Goal: Task Accomplishment & Management: Use online tool/utility

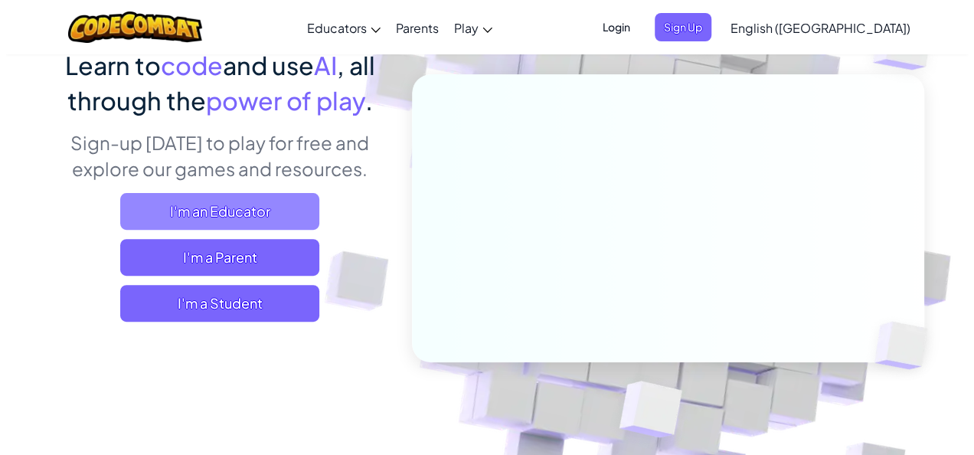
scroll to position [139, 0]
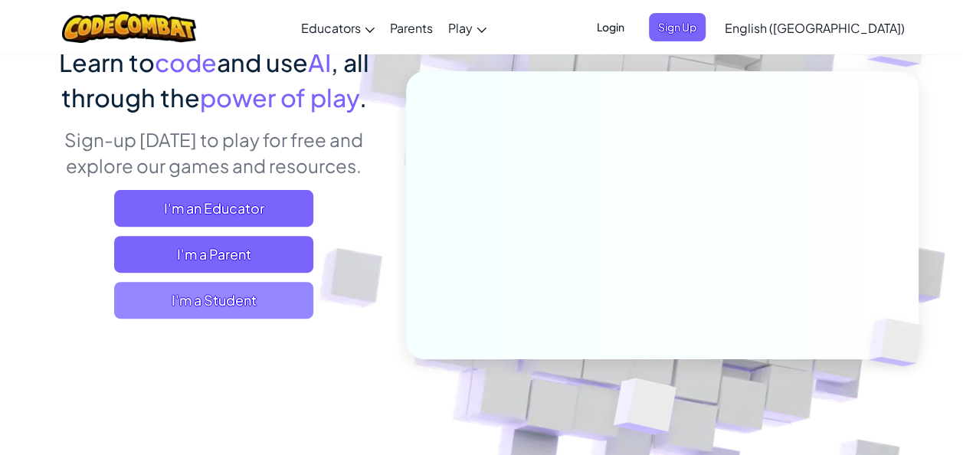
click at [273, 295] on span "I'm a Student" at bounding box center [213, 300] width 199 height 37
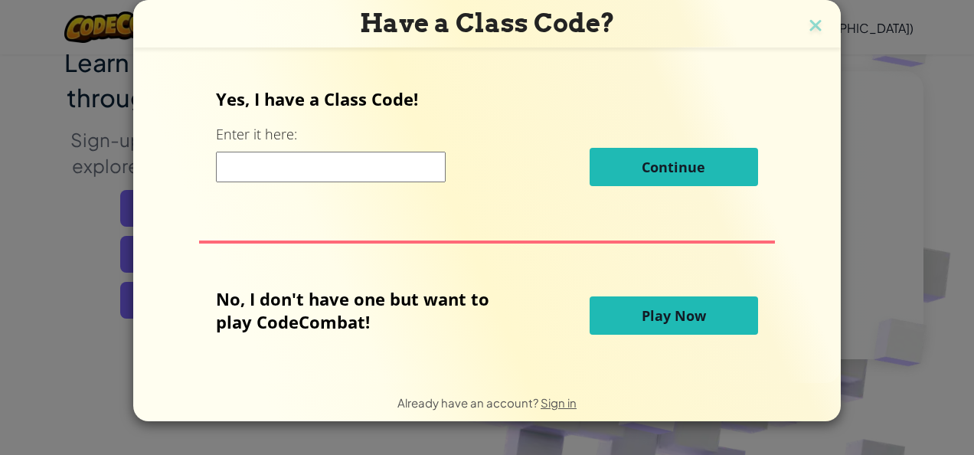
click at [359, 146] on div "Yes, I have a Class Code! Enter it here: Continue" at bounding box center [487, 142] width 542 height 110
click at [345, 216] on div "Yes, I have a Class Code! Enter it here: Continue No, I don't have one but want…" at bounding box center [487, 215] width 677 height 300
click at [345, 172] on input at bounding box center [331, 167] width 230 height 31
type input "BirdStopDream"
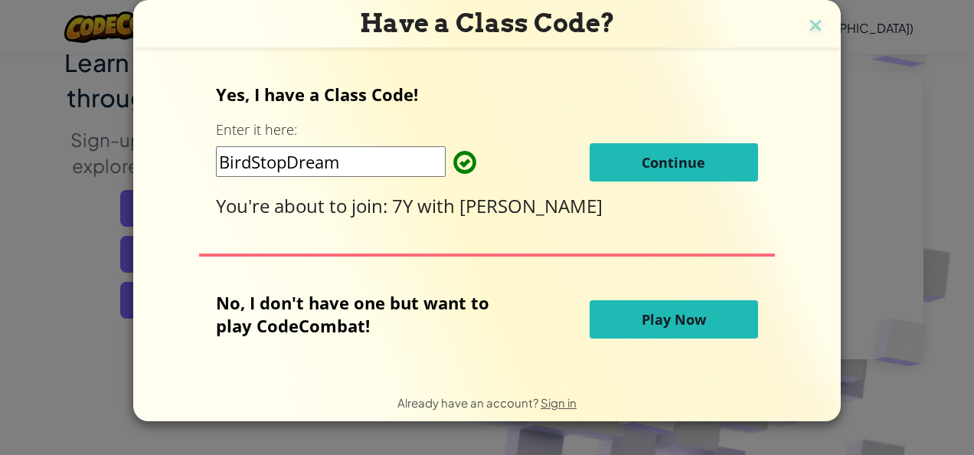
click at [642, 323] on span "Play Now" at bounding box center [674, 319] width 64 height 18
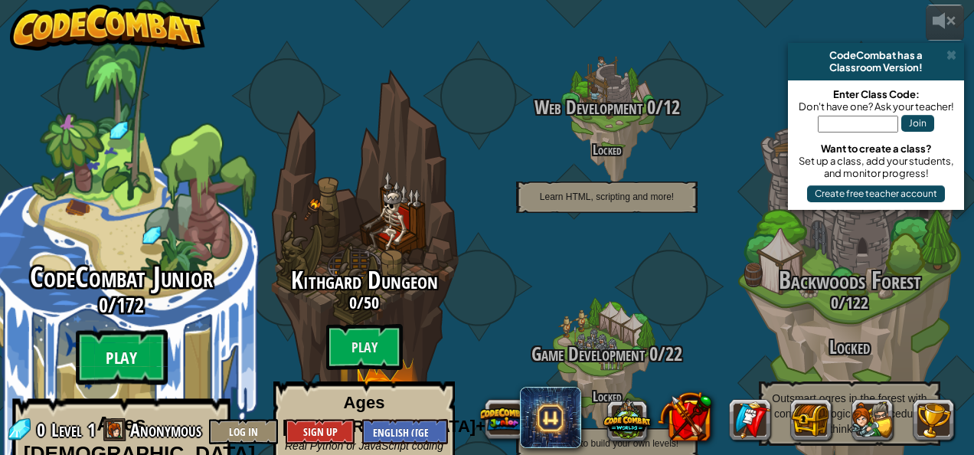
click at [129, 330] on btn "Play" at bounding box center [122, 357] width 92 height 55
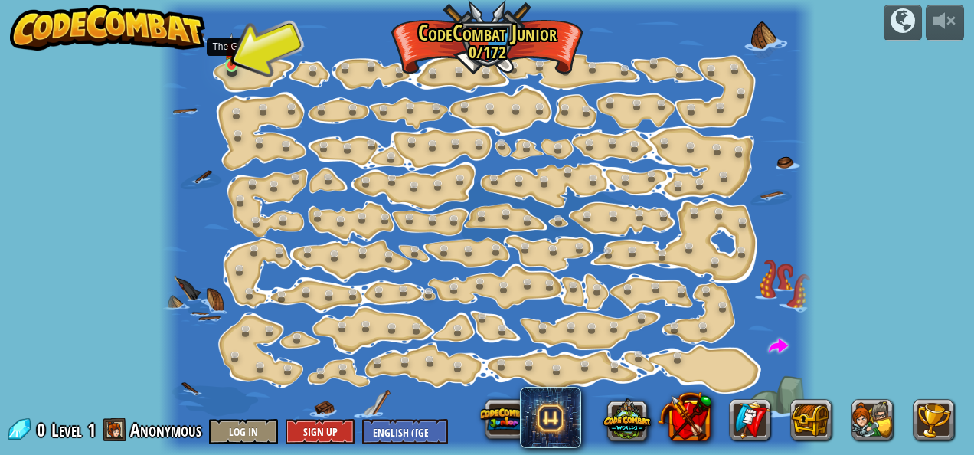
click at [228, 64] on img at bounding box center [231, 49] width 15 height 33
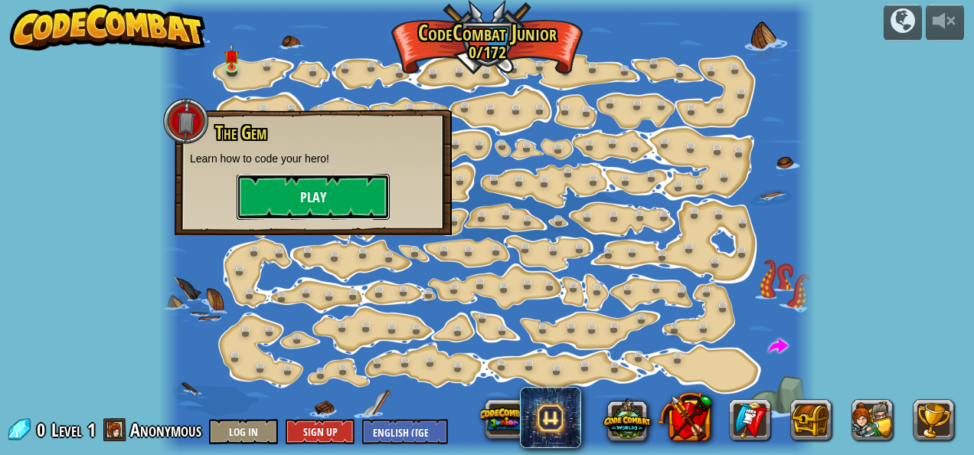
click at [345, 195] on button "Play" at bounding box center [313, 197] width 153 height 46
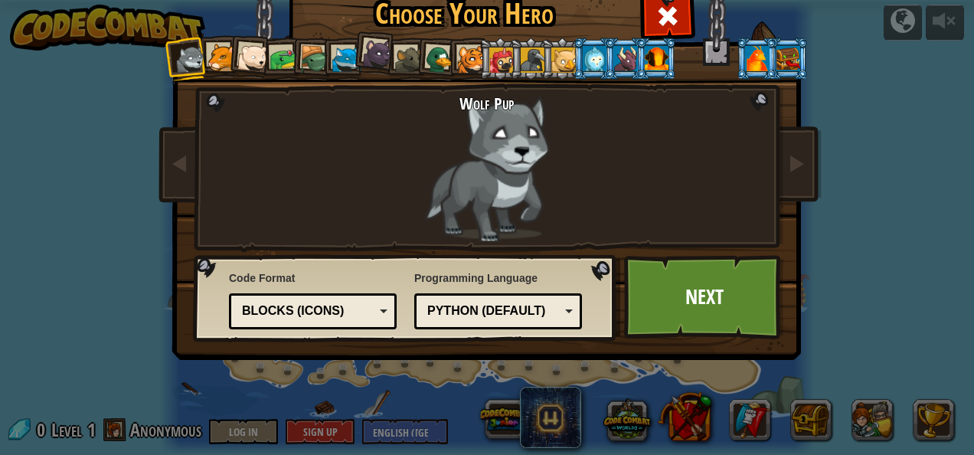
click at [378, 51] on div at bounding box center [377, 53] width 31 height 31
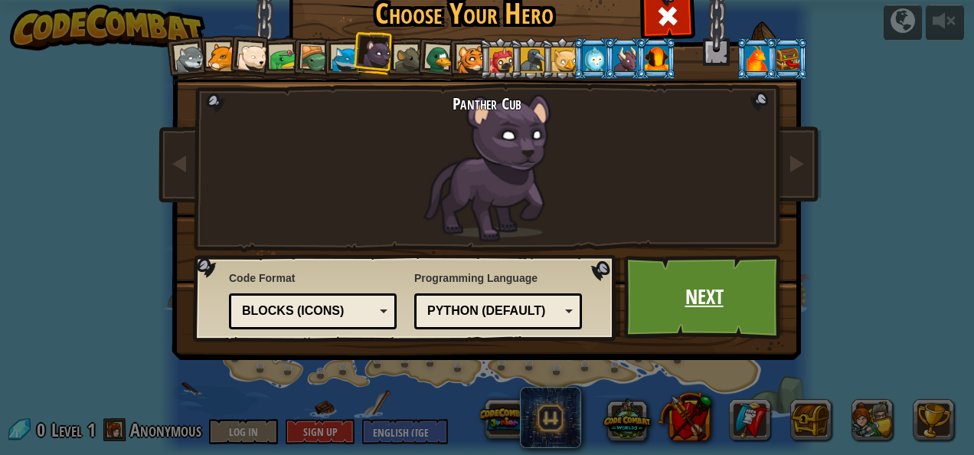
click at [691, 320] on link "Next" at bounding box center [704, 297] width 160 height 84
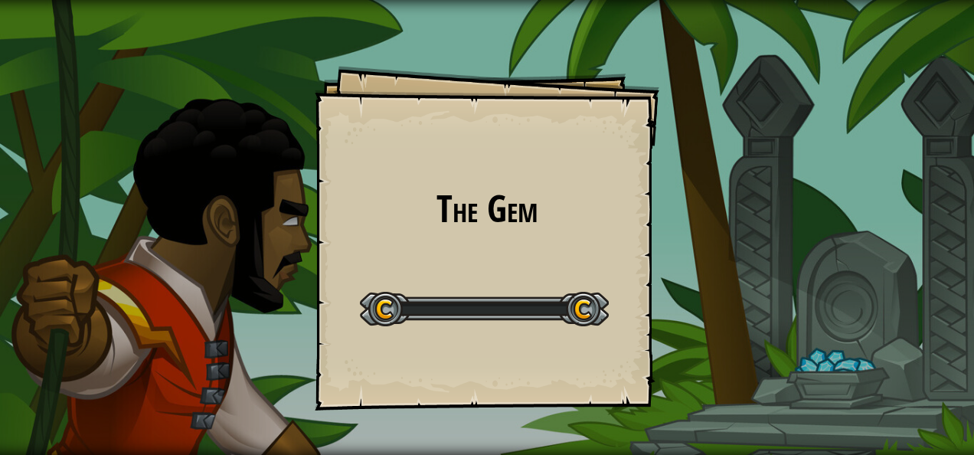
click at [691, 308] on div "The Gem Goals Start Level Error loading from server. Try refreshing the page. Y…" at bounding box center [487, 227] width 974 height 455
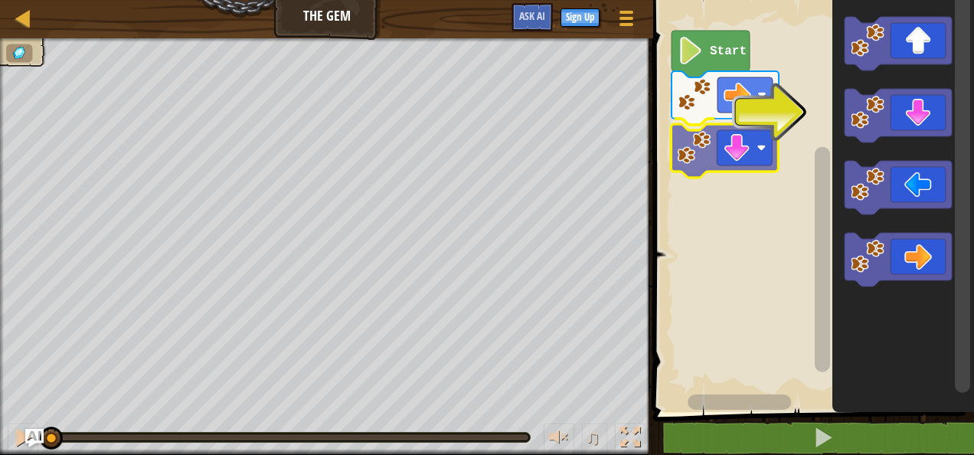
click at [717, 155] on div "Start" at bounding box center [812, 202] width 326 height 420
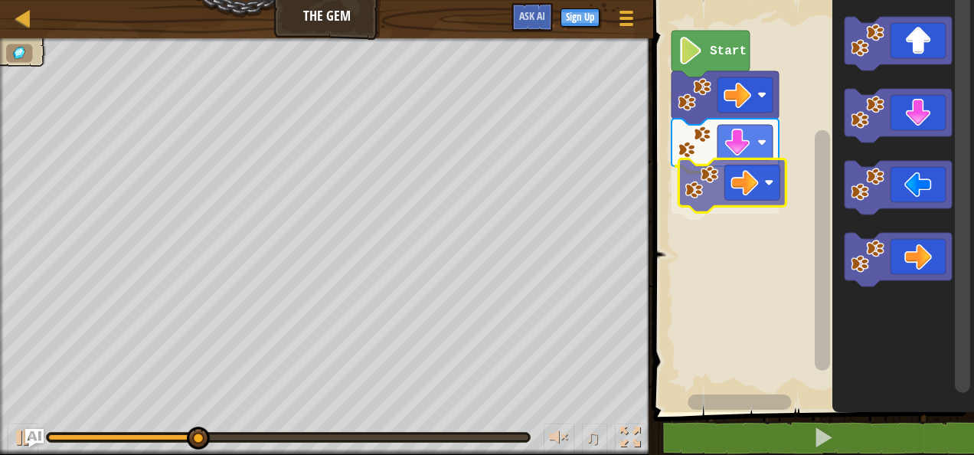
click at [737, 177] on div "Start" at bounding box center [812, 202] width 326 height 420
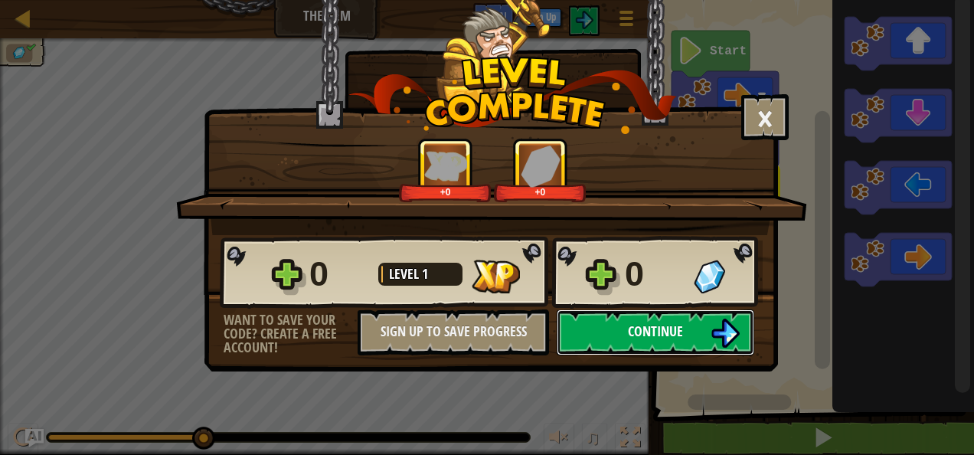
click at [634, 328] on span "Continue" at bounding box center [655, 331] width 55 height 19
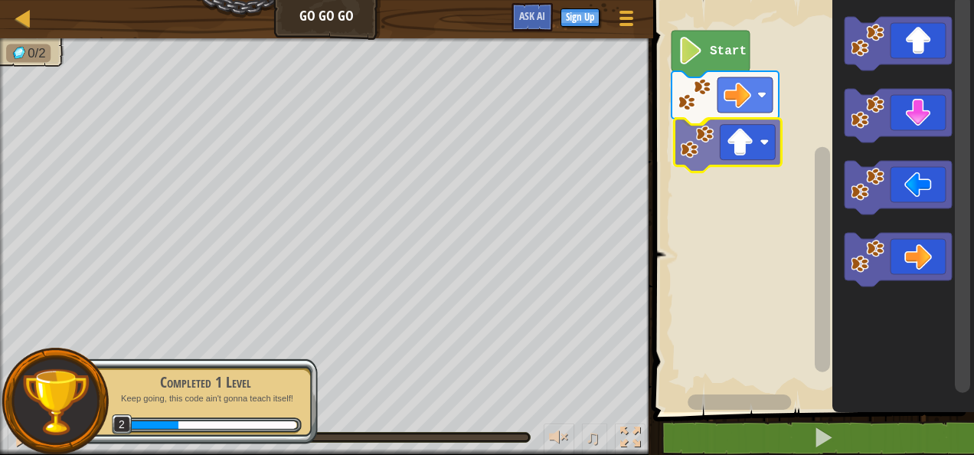
click at [751, 155] on div "Start" at bounding box center [812, 202] width 326 height 420
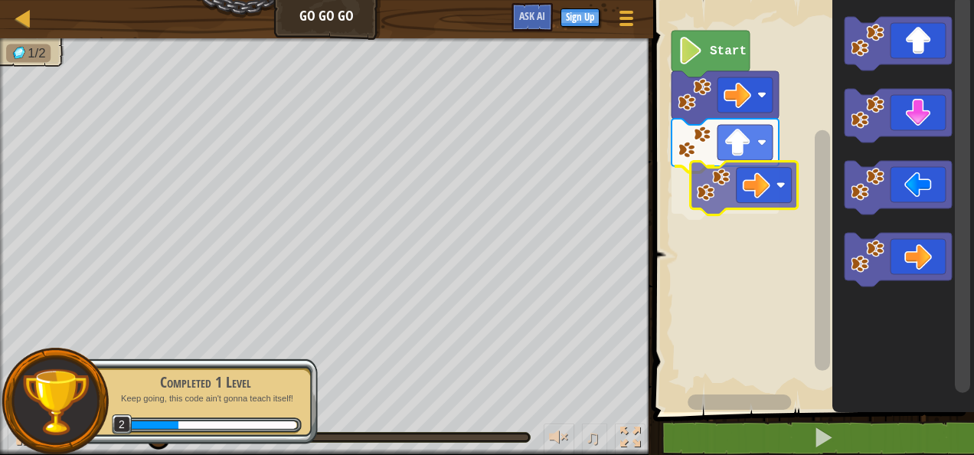
click at [732, 189] on div "Start" at bounding box center [812, 202] width 326 height 420
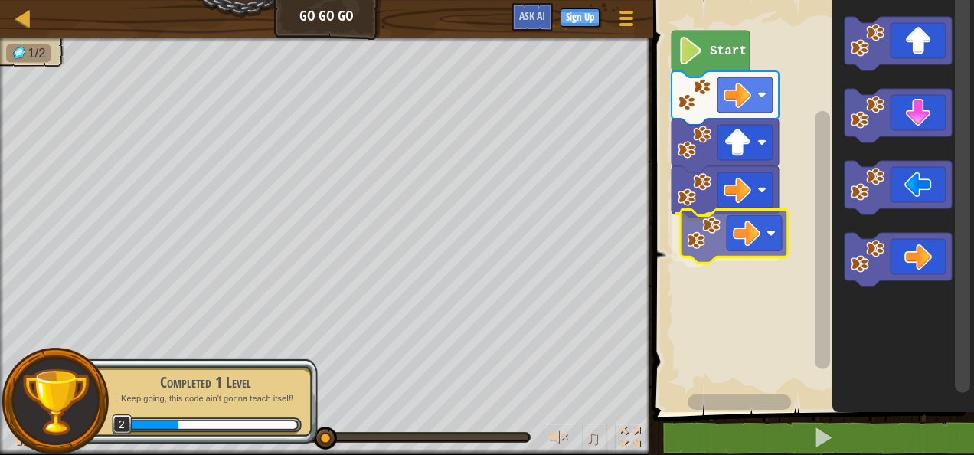
click at [744, 225] on div "Start" at bounding box center [812, 202] width 326 height 420
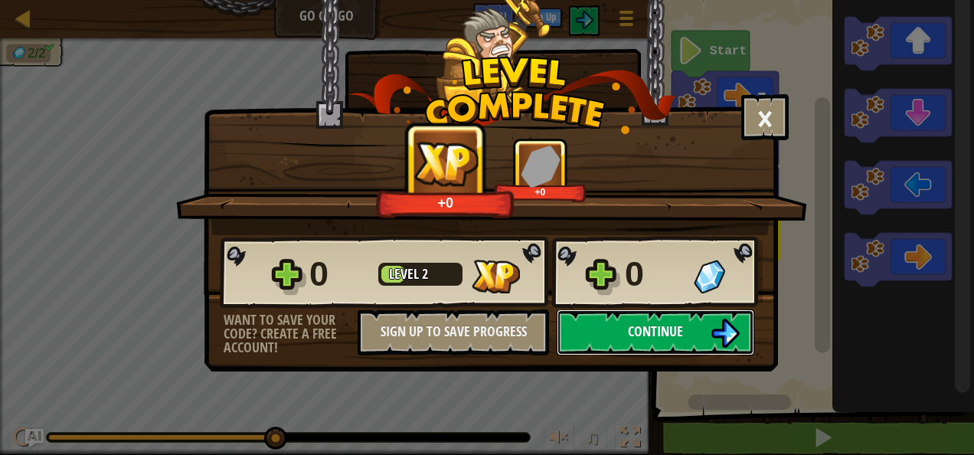
click at [693, 325] on button "Continue" at bounding box center [656, 332] width 198 height 46
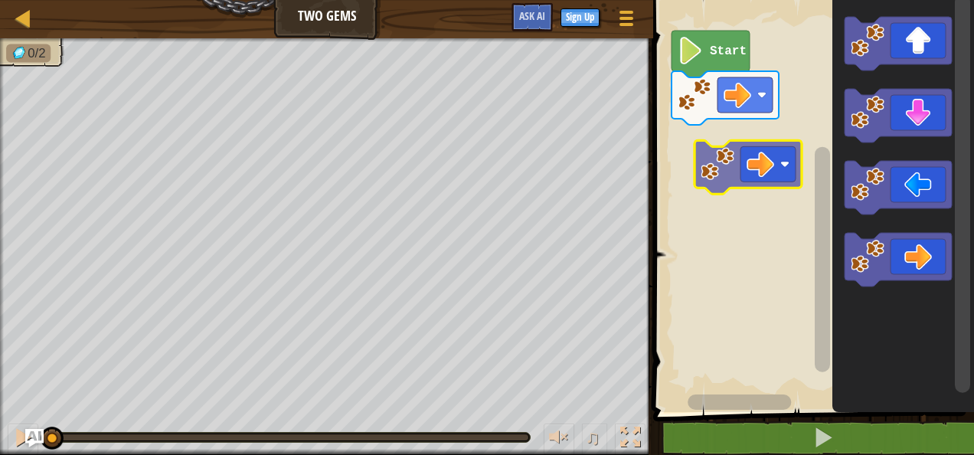
click at [759, 172] on div "Start" at bounding box center [812, 202] width 326 height 420
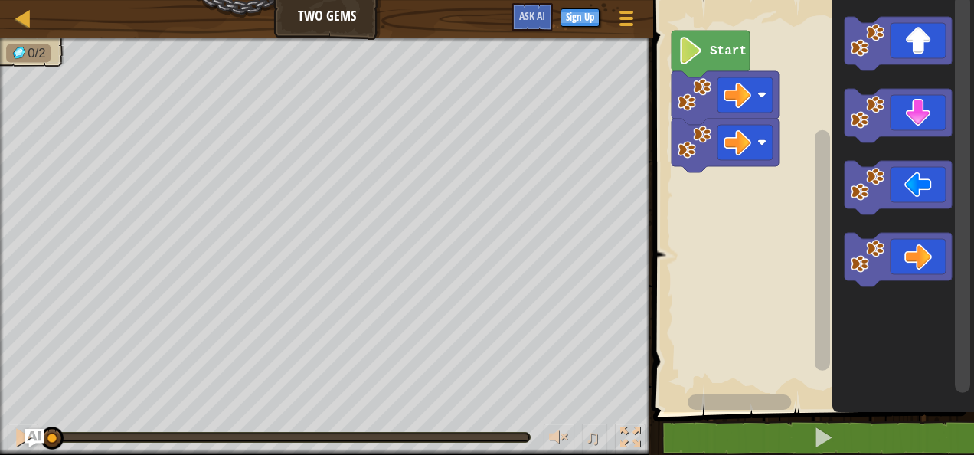
click at [801, 195] on rect "Blockly Workspace" at bounding box center [812, 202] width 326 height 420
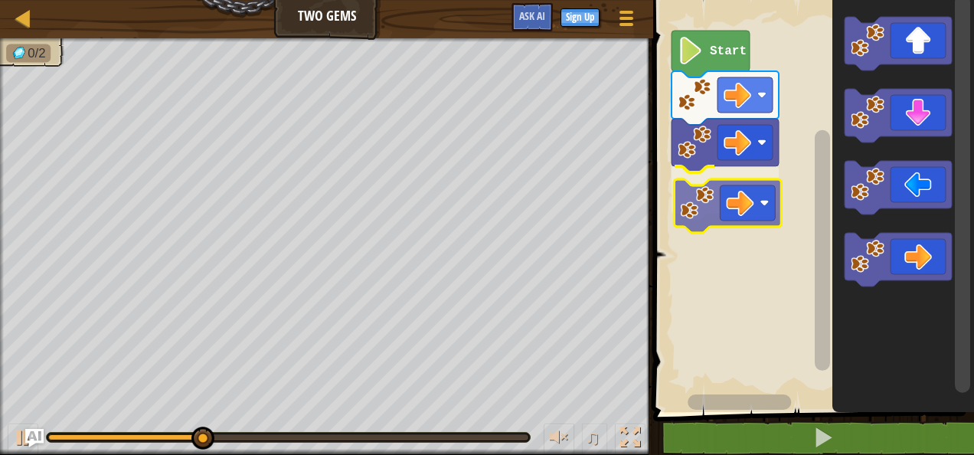
click at [738, 172] on div "Start" at bounding box center [812, 202] width 326 height 420
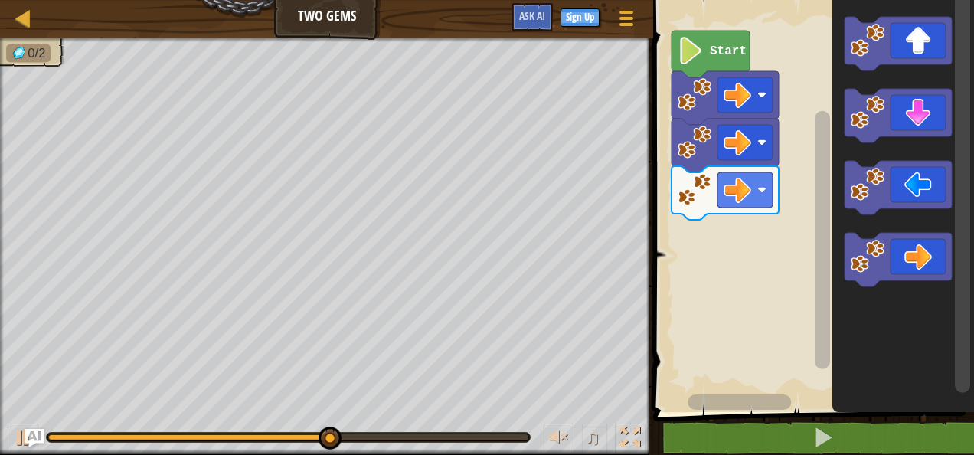
click at [713, 275] on div "Start" at bounding box center [812, 202] width 326 height 420
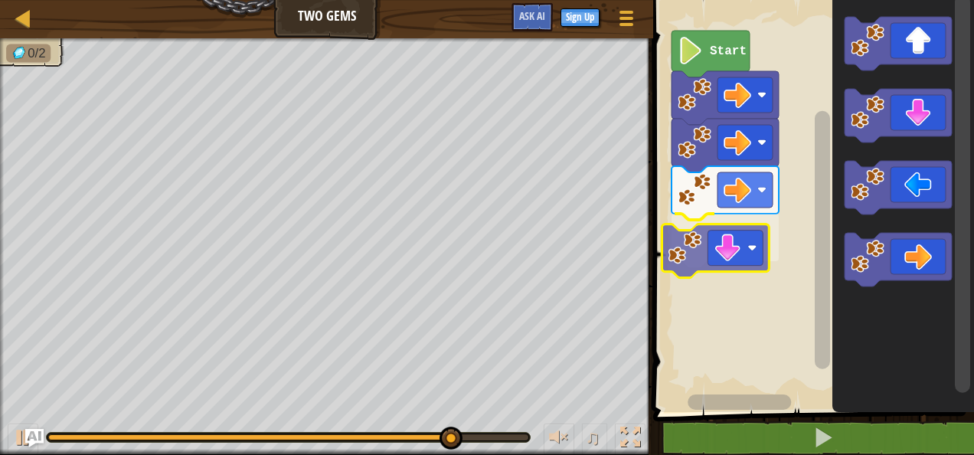
click at [694, 252] on div "Start" at bounding box center [812, 202] width 326 height 420
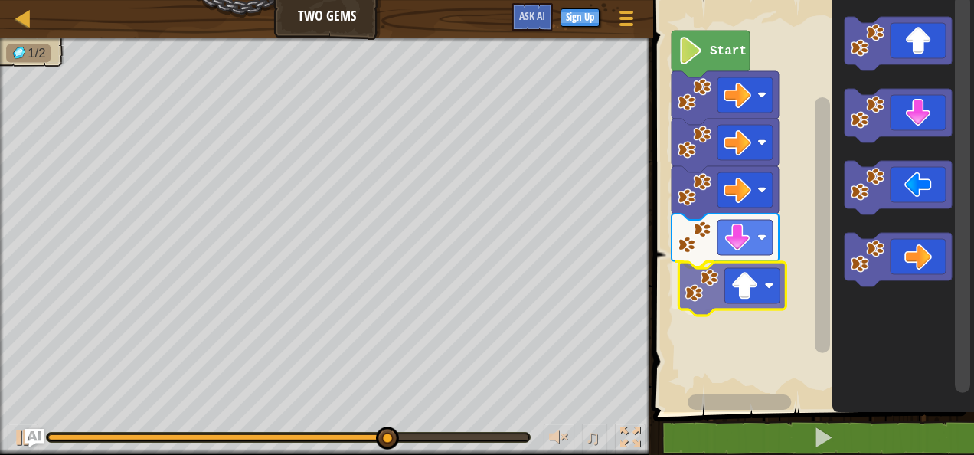
click at [741, 297] on div "Start" at bounding box center [812, 202] width 326 height 420
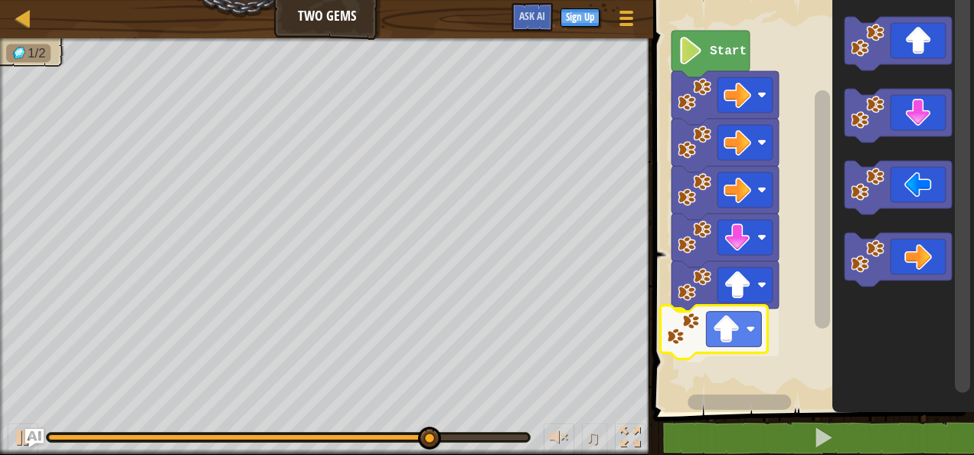
click at [758, 342] on div "Start" at bounding box center [812, 202] width 326 height 420
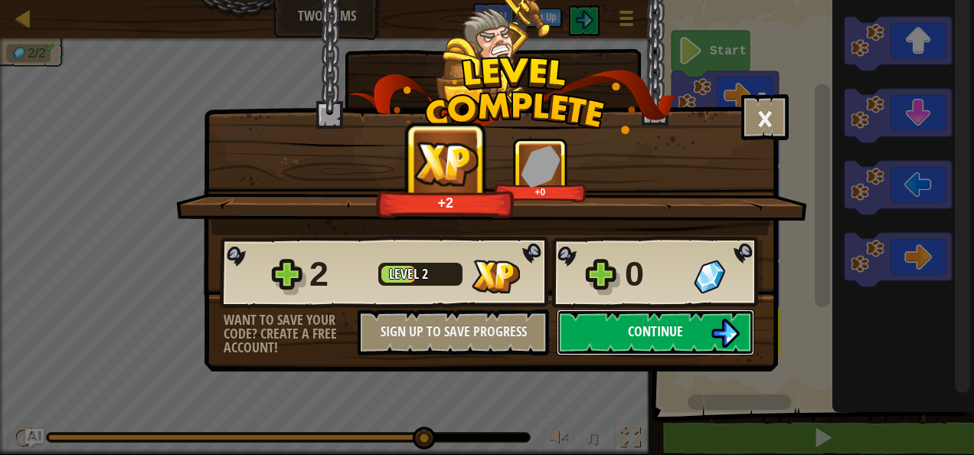
click at [701, 326] on button "Continue" at bounding box center [656, 332] width 198 height 46
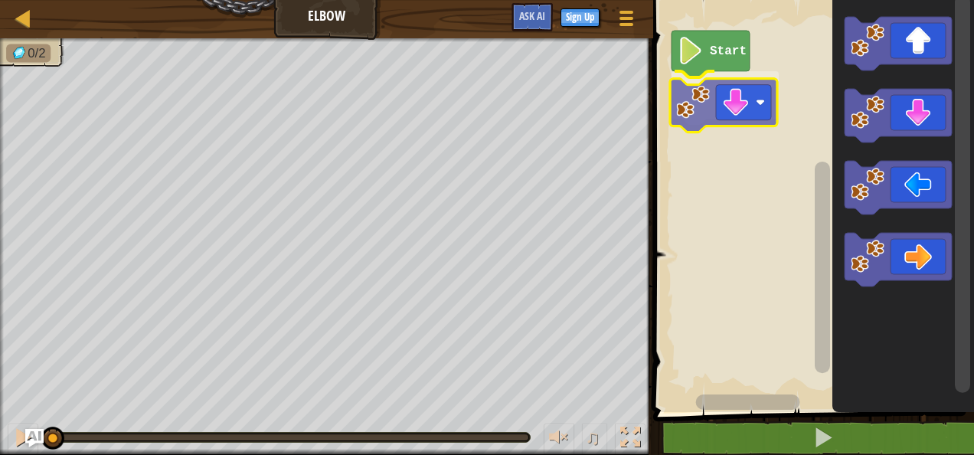
click at [740, 121] on div "Start" at bounding box center [812, 202] width 326 height 420
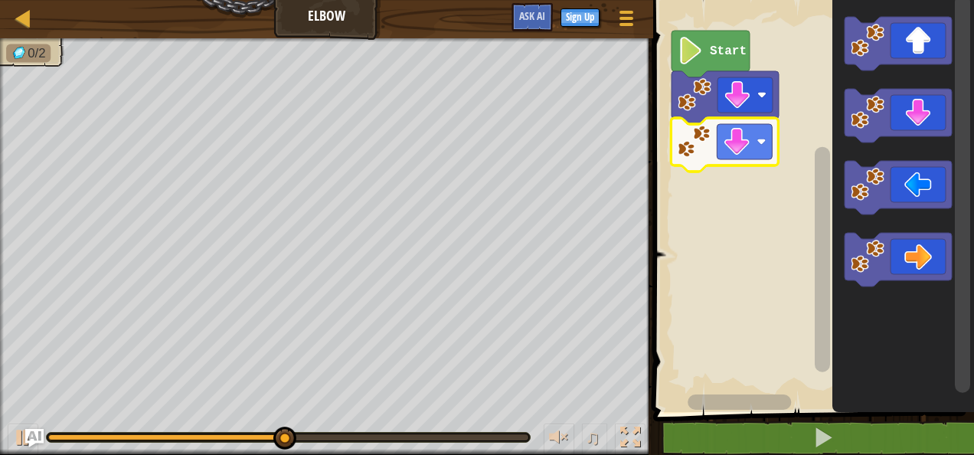
click at [743, 149] on div "Start" at bounding box center [812, 202] width 326 height 420
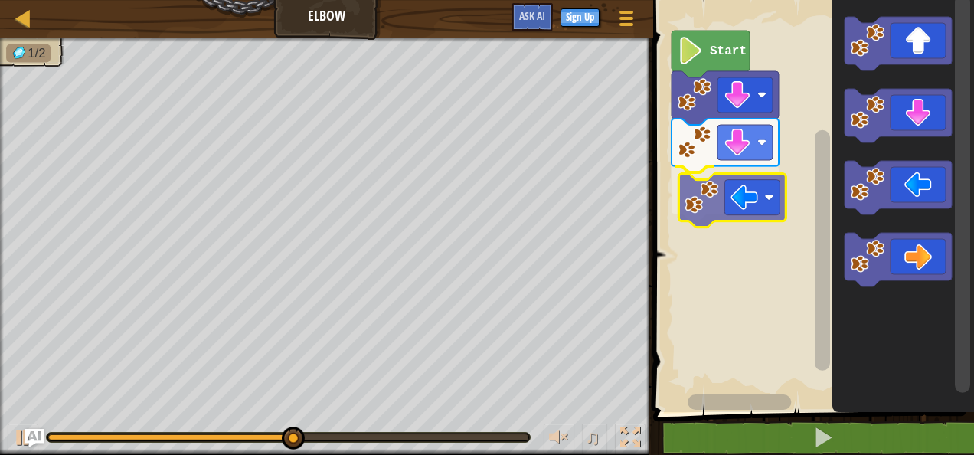
click at [732, 211] on div "Start" at bounding box center [812, 202] width 326 height 420
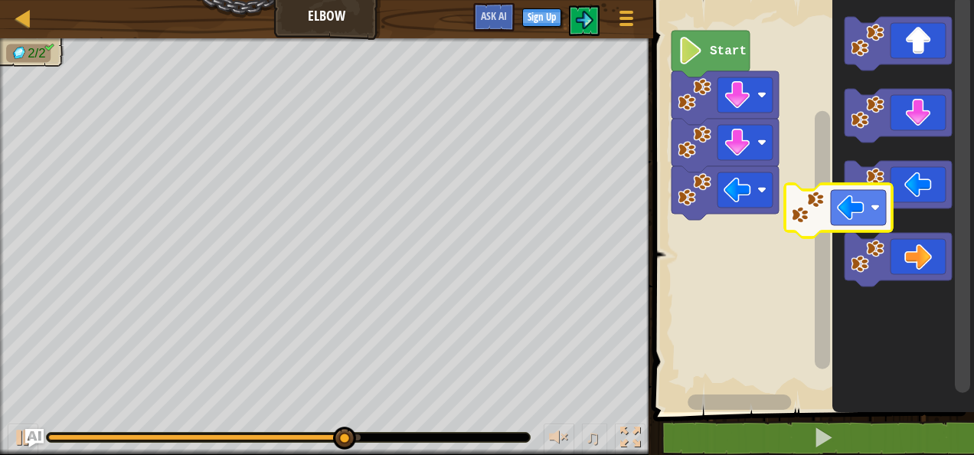
click at [827, 223] on div "Start" at bounding box center [812, 202] width 326 height 420
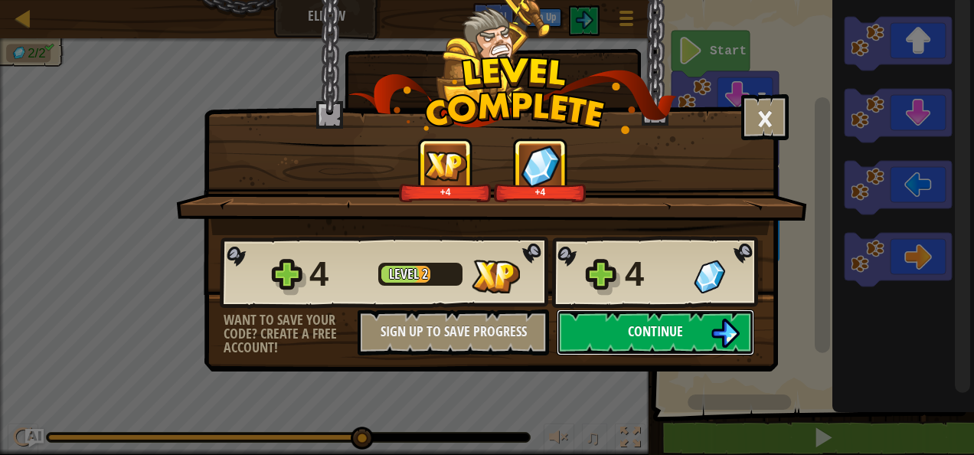
click at [680, 337] on span "Continue" at bounding box center [655, 331] width 55 height 19
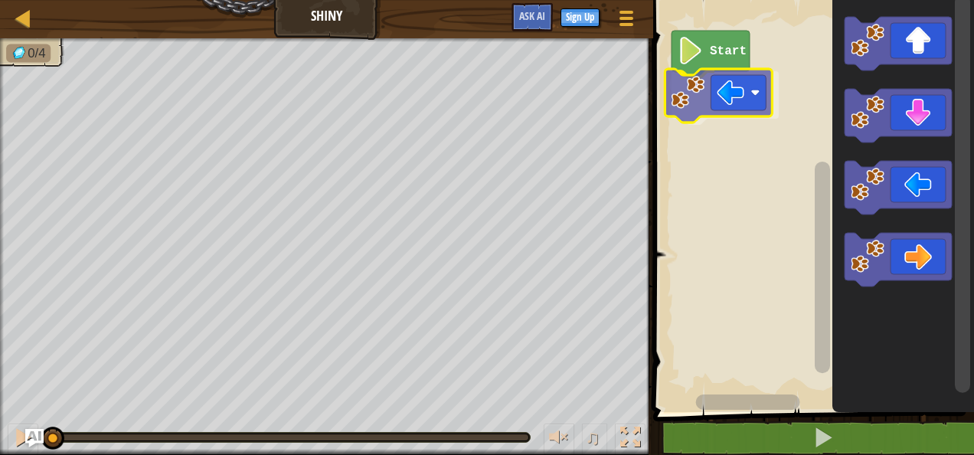
click at [729, 100] on div "Start" at bounding box center [812, 202] width 326 height 420
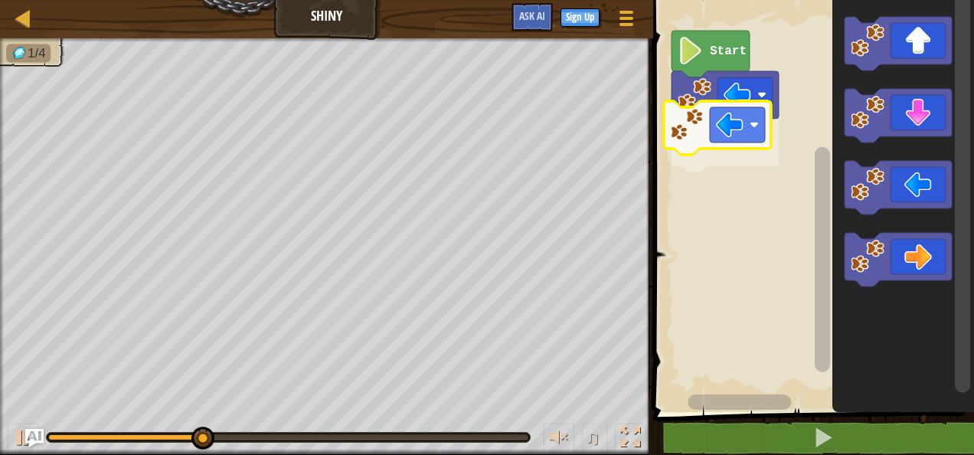
click at [746, 124] on div "Start" at bounding box center [812, 202] width 326 height 420
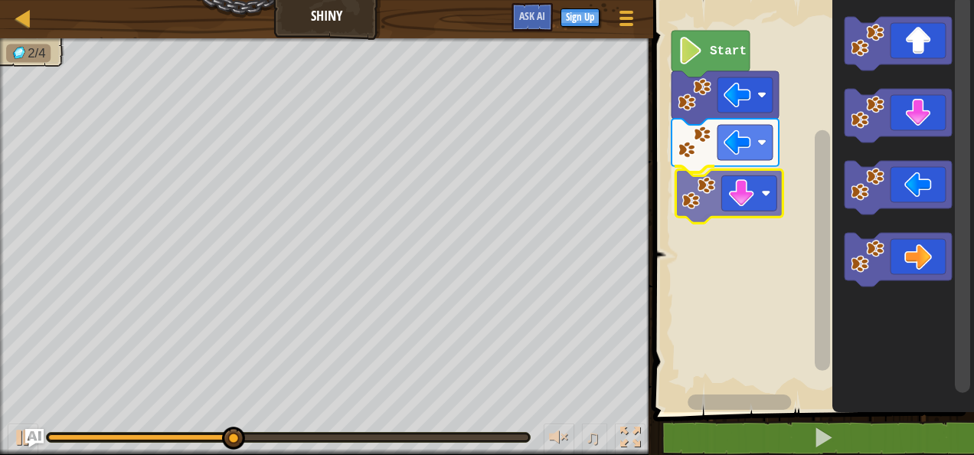
click at [731, 191] on div "Start" at bounding box center [812, 202] width 326 height 420
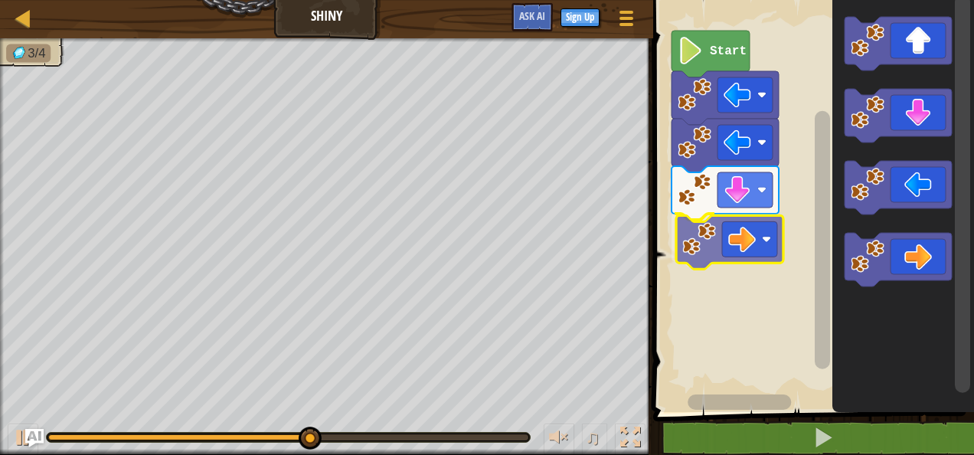
click at [760, 254] on div "Start" at bounding box center [812, 202] width 326 height 420
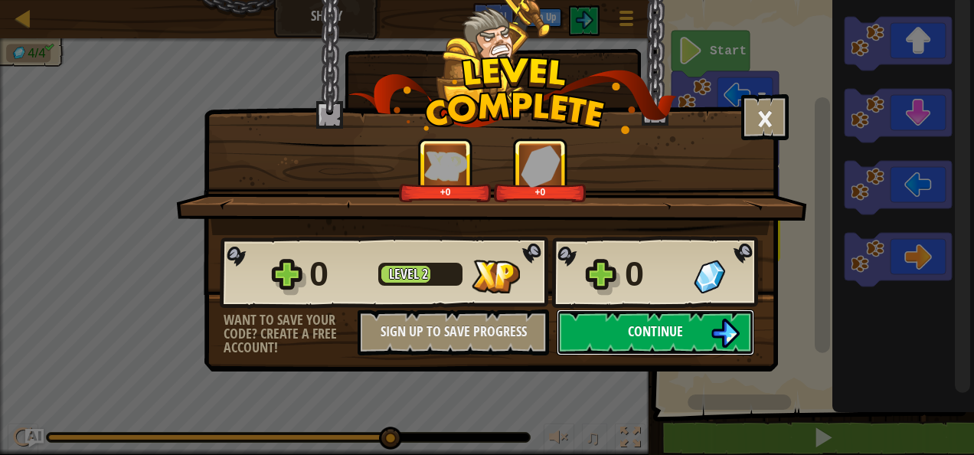
click at [663, 331] on span "Continue" at bounding box center [655, 331] width 55 height 19
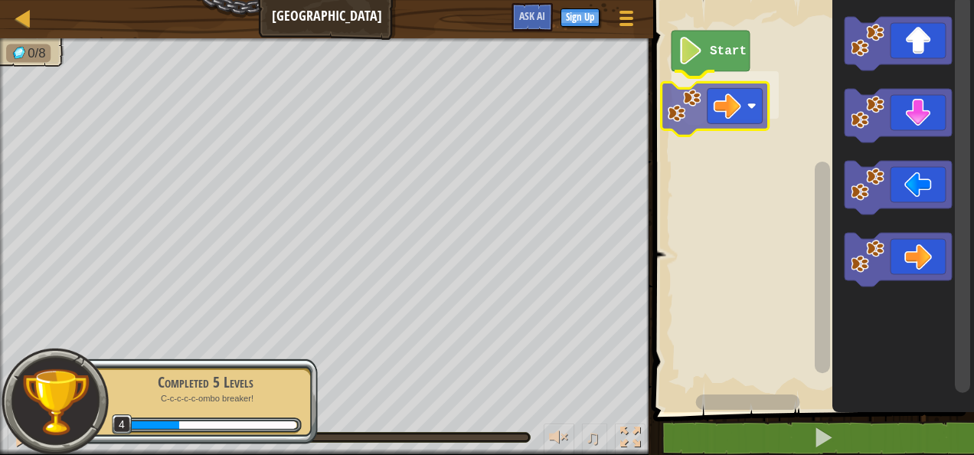
click at [748, 104] on div "Start" at bounding box center [812, 202] width 326 height 420
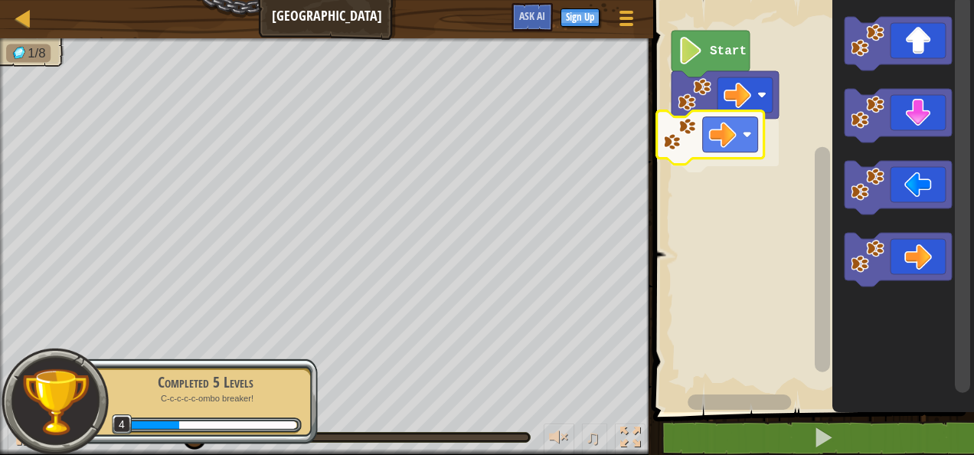
click at [722, 152] on div "Start" at bounding box center [812, 202] width 326 height 420
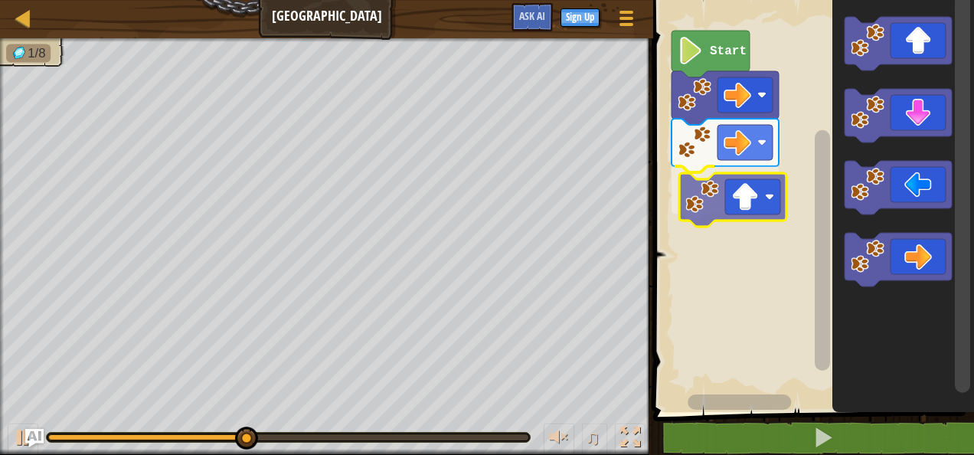
click at [738, 214] on div "Start" at bounding box center [812, 202] width 326 height 420
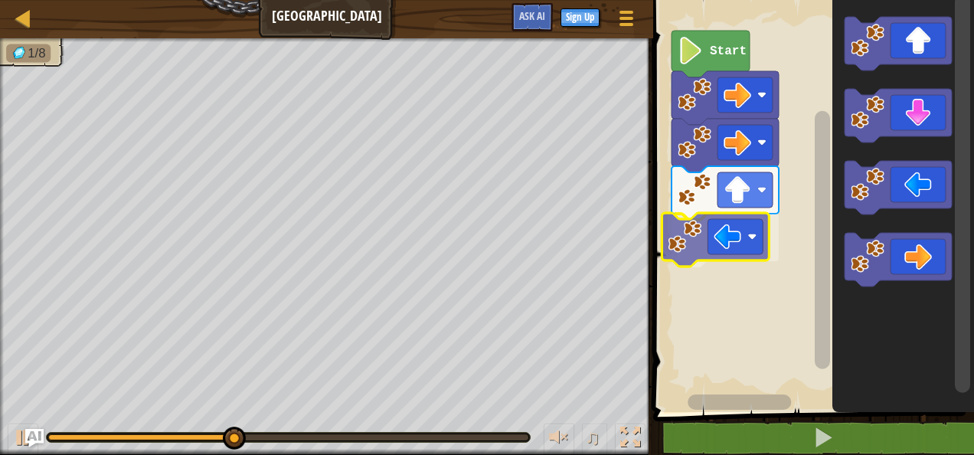
click at [730, 238] on div "Start" at bounding box center [812, 202] width 326 height 420
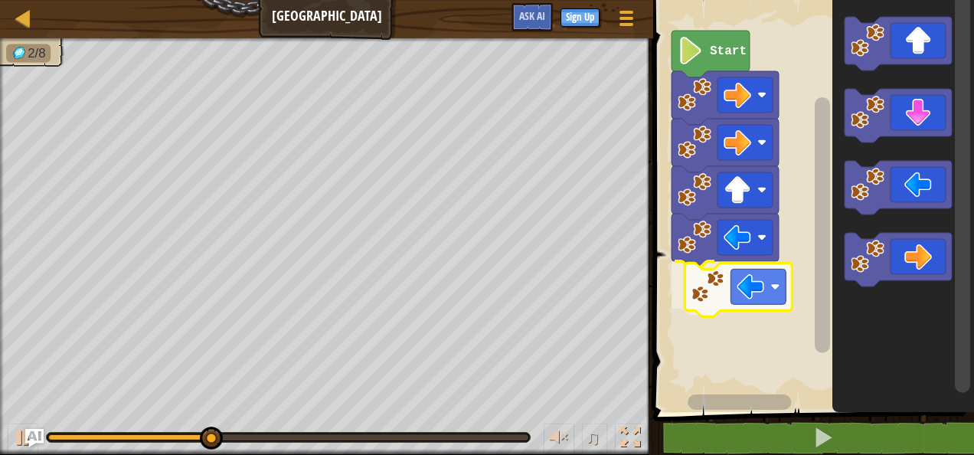
click at [720, 292] on div "Start" at bounding box center [812, 202] width 326 height 420
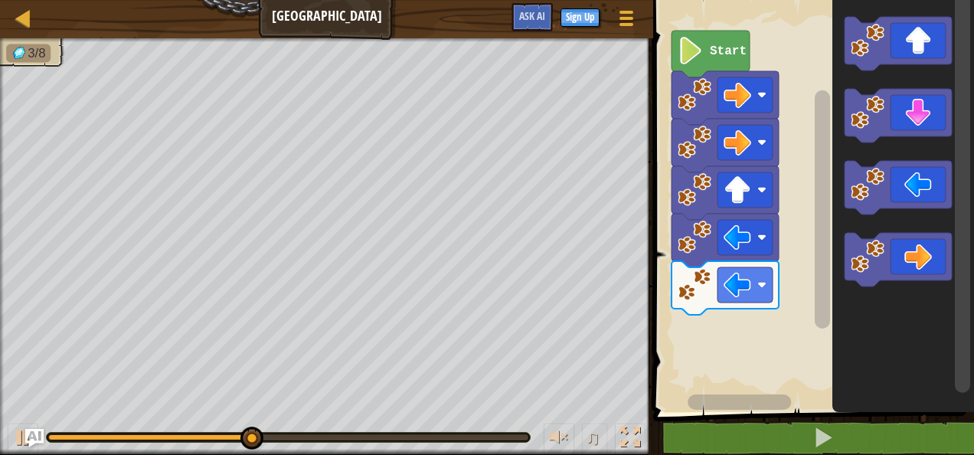
click at [719, 371] on div "Start" at bounding box center [812, 202] width 326 height 420
click at [719, 371] on rect "Blockly Workspace" at bounding box center [812, 202] width 326 height 420
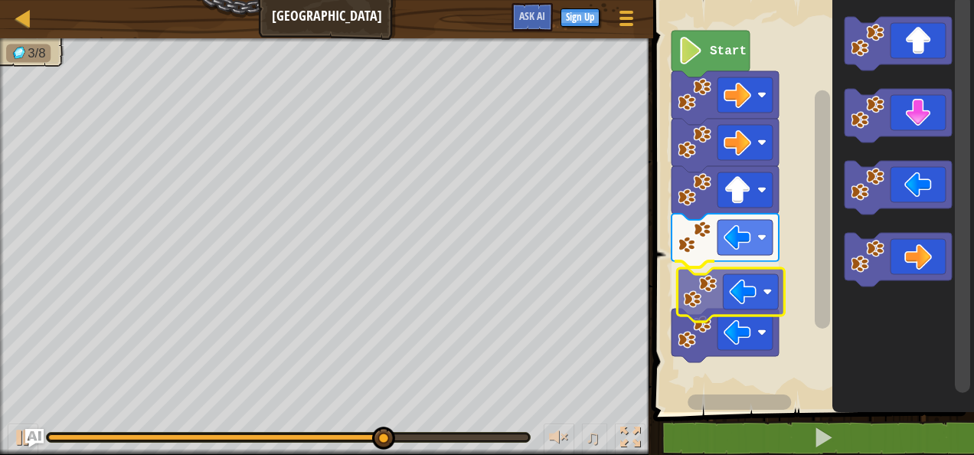
click at [712, 299] on div "Start" at bounding box center [812, 202] width 326 height 420
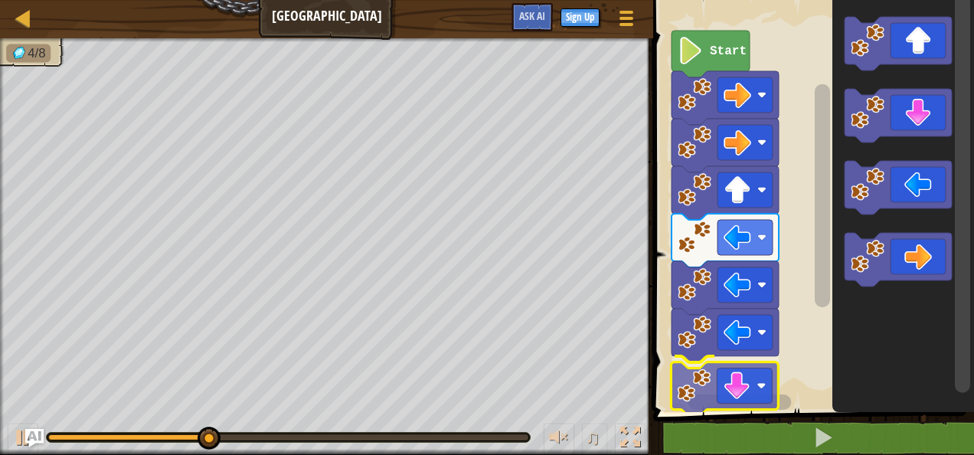
click at [758, 401] on div "Start" at bounding box center [812, 202] width 326 height 420
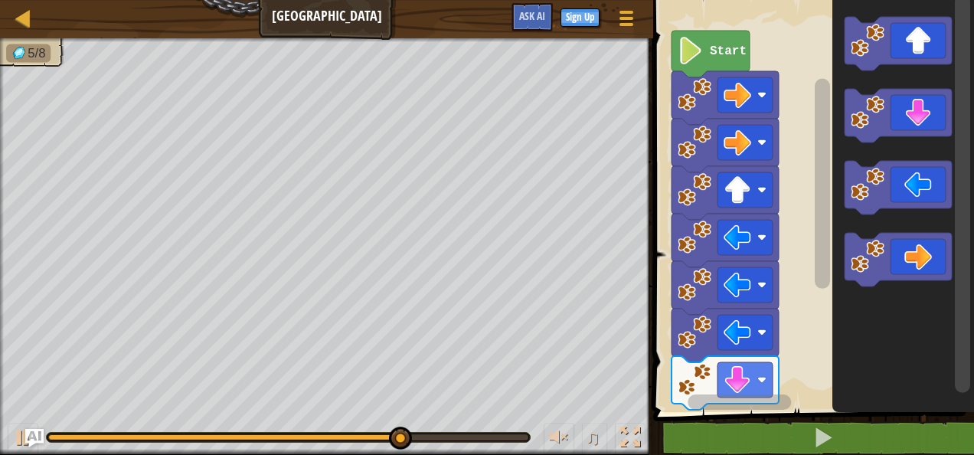
click at [732, 375] on div "Start" at bounding box center [812, 202] width 326 height 420
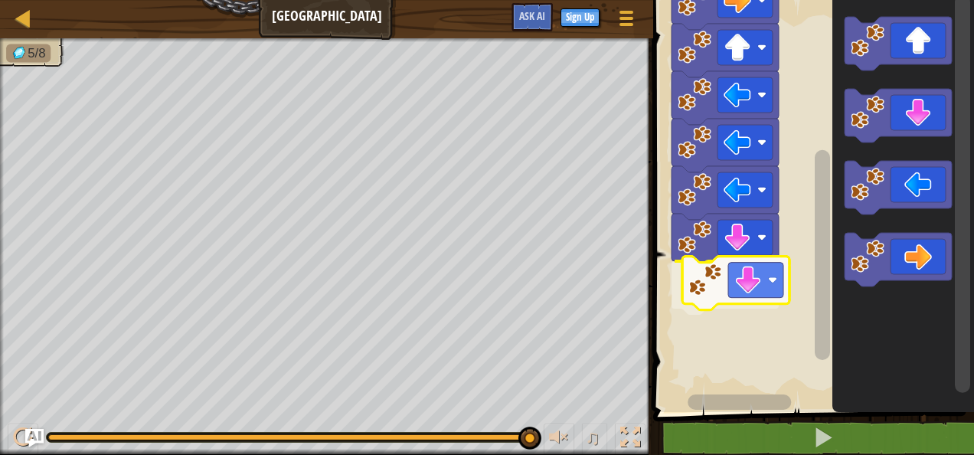
click at [726, 270] on div "Start" at bounding box center [812, 202] width 326 height 420
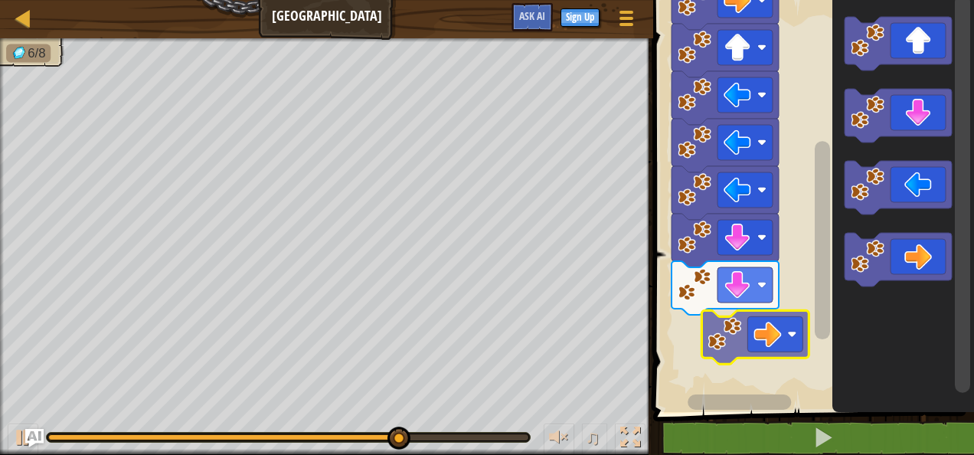
click at [730, 336] on div "Start" at bounding box center [812, 202] width 326 height 420
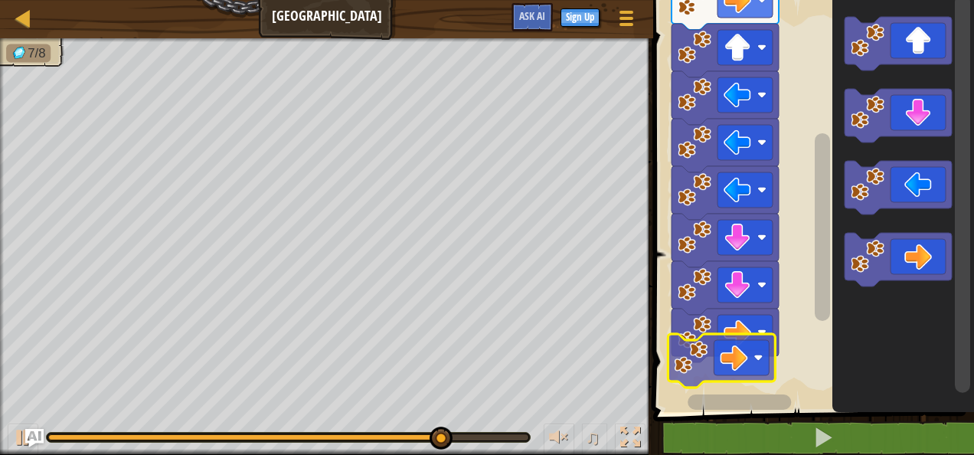
click at [697, 370] on div "Start" at bounding box center [812, 202] width 326 height 420
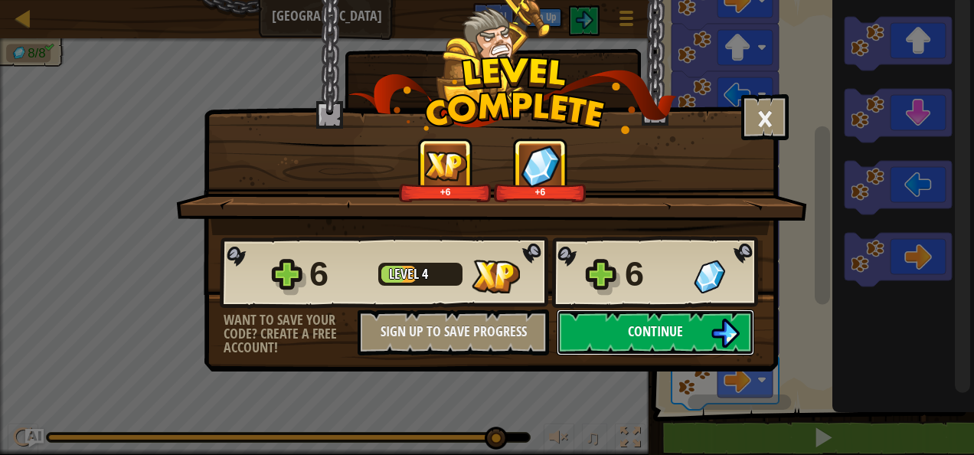
click at [692, 335] on button "Continue" at bounding box center [656, 332] width 198 height 46
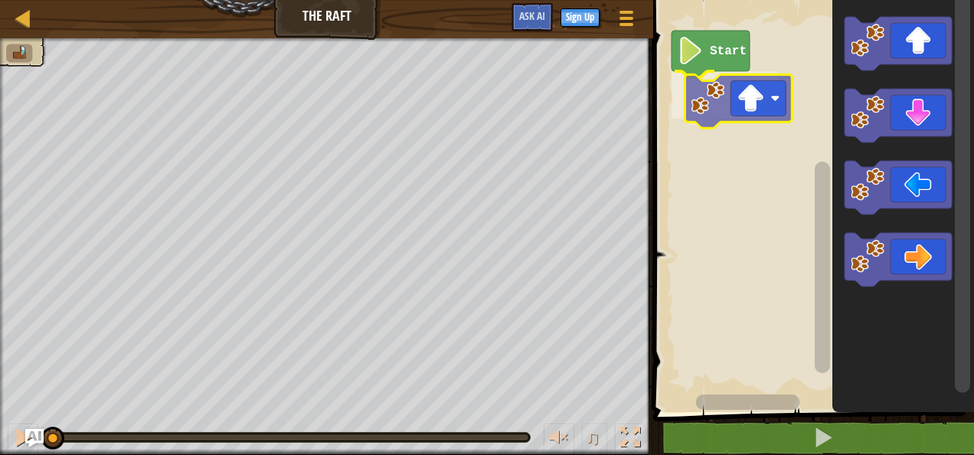
click at [766, 93] on div "Start" at bounding box center [812, 202] width 326 height 420
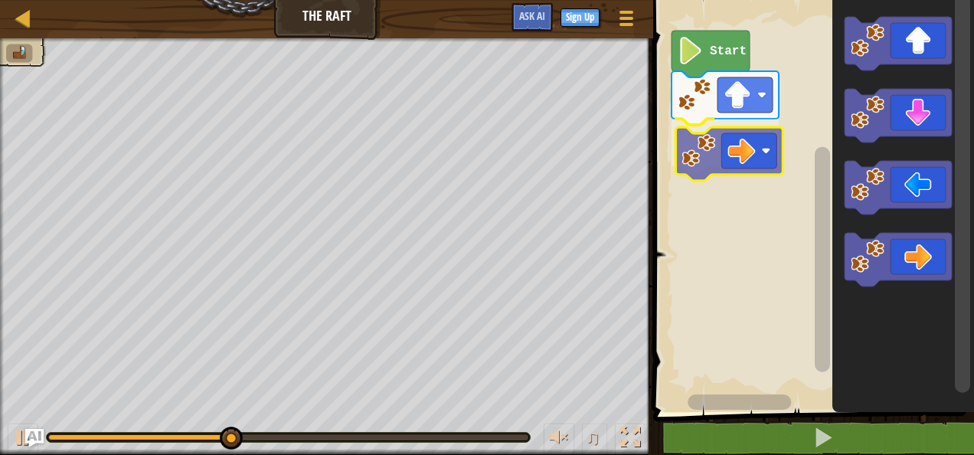
click at [720, 147] on div "Start" at bounding box center [812, 202] width 326 height 420
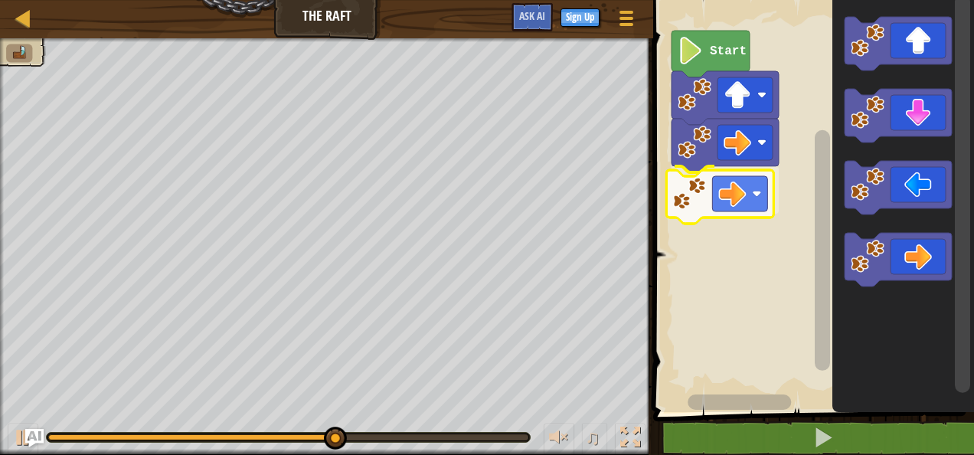
click at [692, 193] on div "Start" at bounding box center [812, 202] width 326 height 420
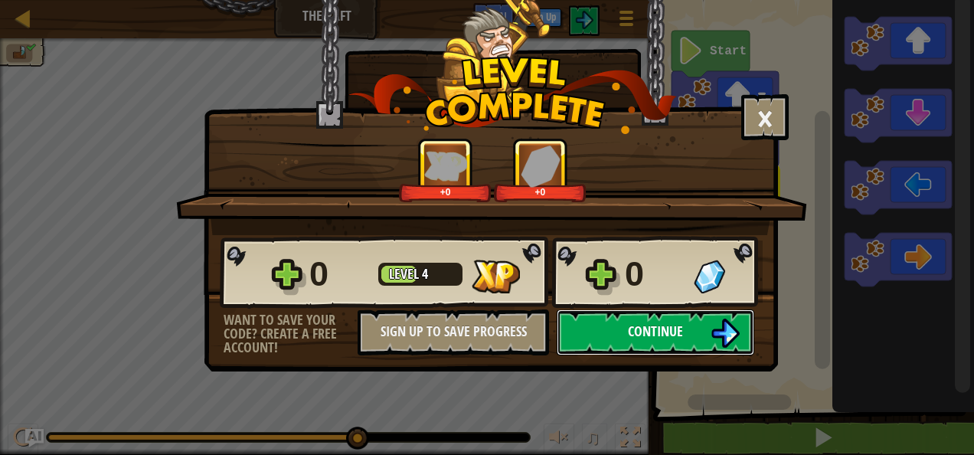
click at [633, 334] on span "Continue" at bounding box center [655, 331] width 55 height 19
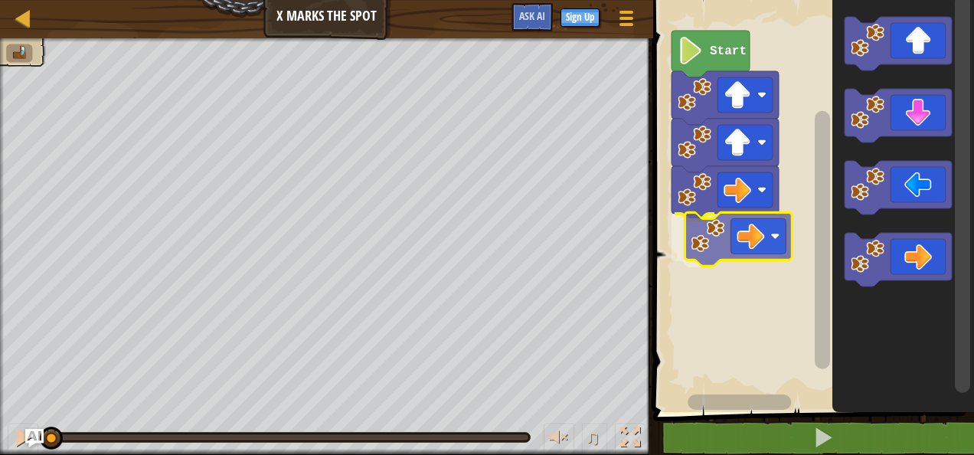
click at [707, 225] on div "Start" at bounding box center [812, 202] width 326 height 420
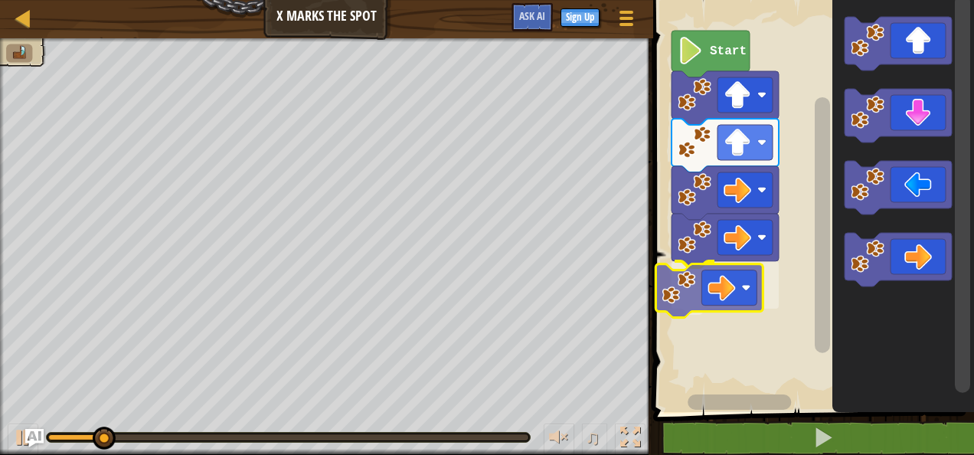
click at [705, 300] on div "Start" at bounding box center [812, 202] width 326 height 420
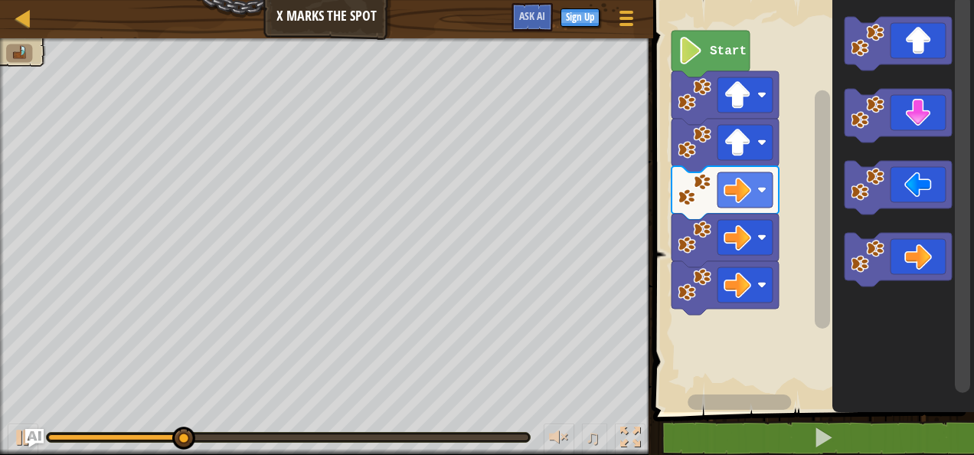
click at [778, 342] on div "Start" at bounding box center [812, 202] width 326 height 420
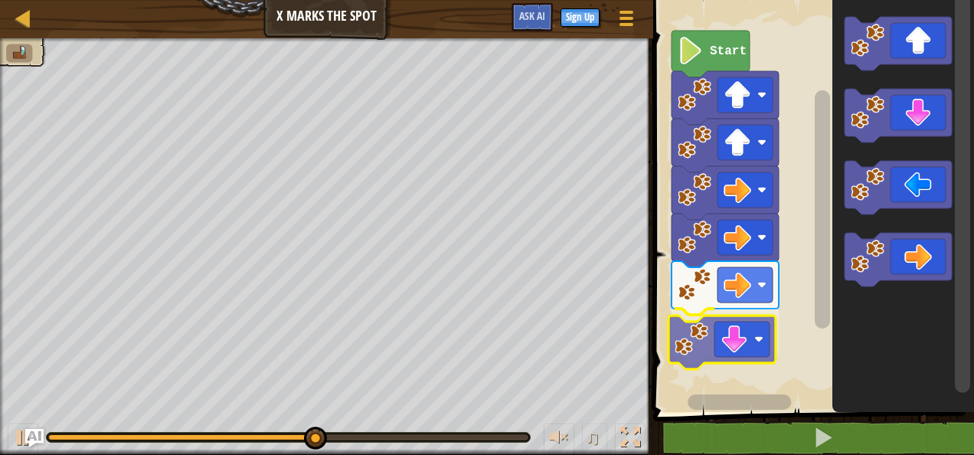
click at [734, 320] on div "Start" at bounding box center [812, 202] width 326 height 420
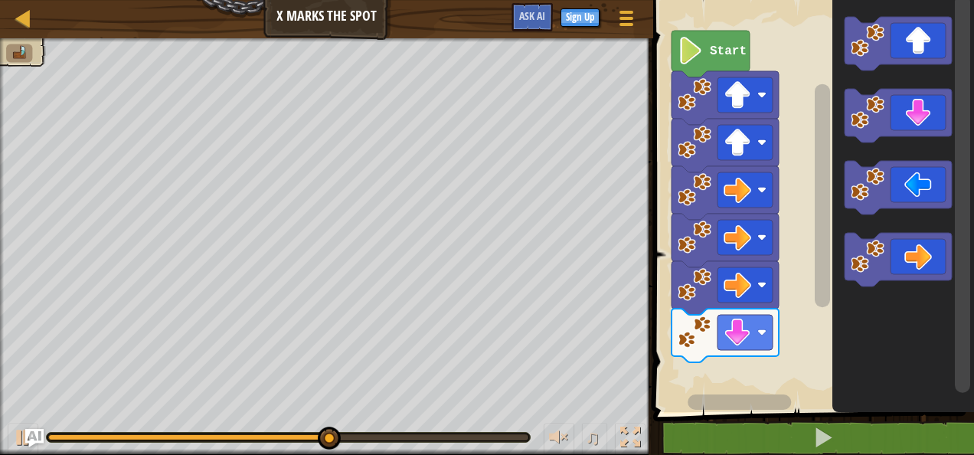
click at [768, 371] on div "Start" at bounding box center [812, 202] width 326 height 420
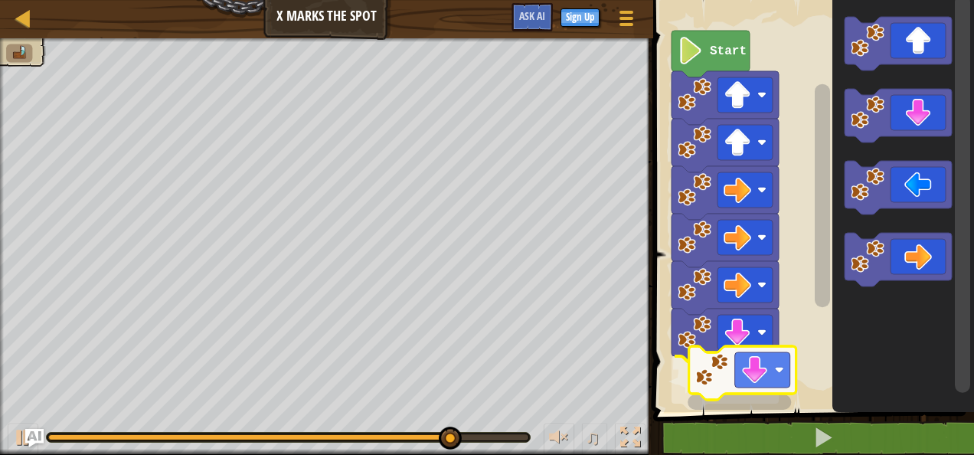
click at [740, 377] on div "Start" at bounding box center [812, 202] width 326 height 420
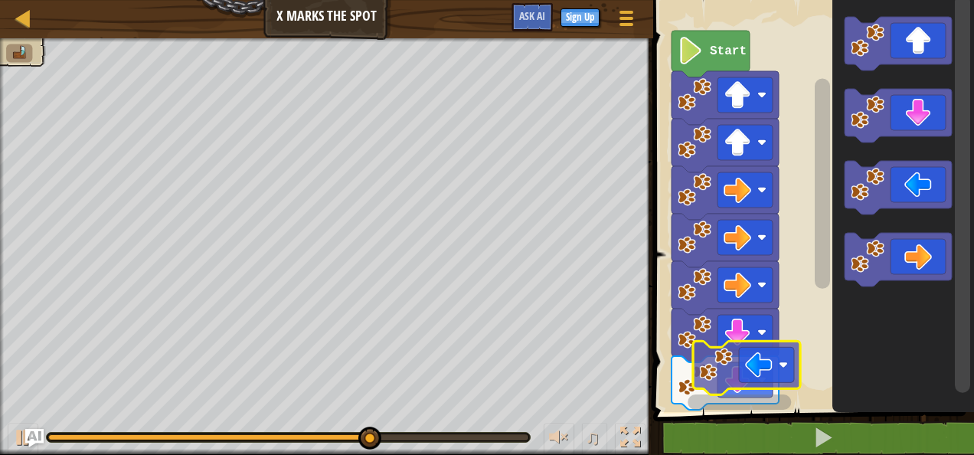
click at [720, 365] on div "Start" at bounding box center [812, 202] width 326 height 420
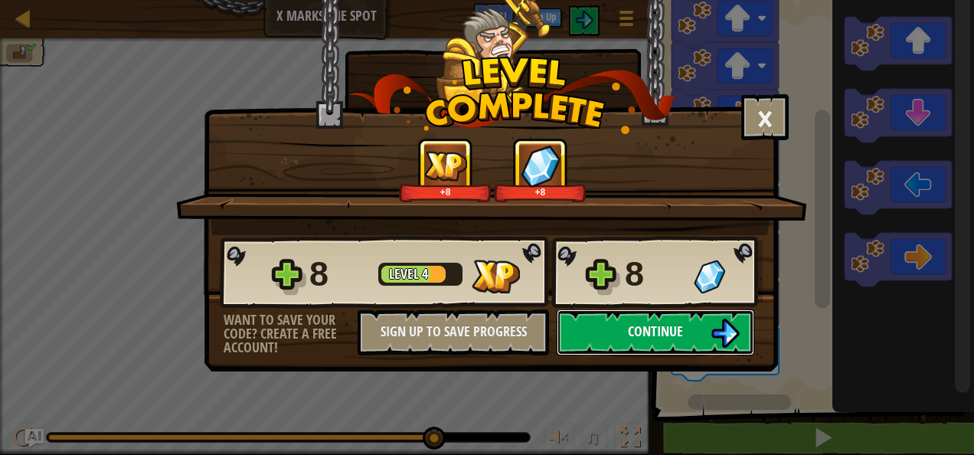
click at [697, 339] on button "Continue" at bounding box center [656, 332] width 198 height 46
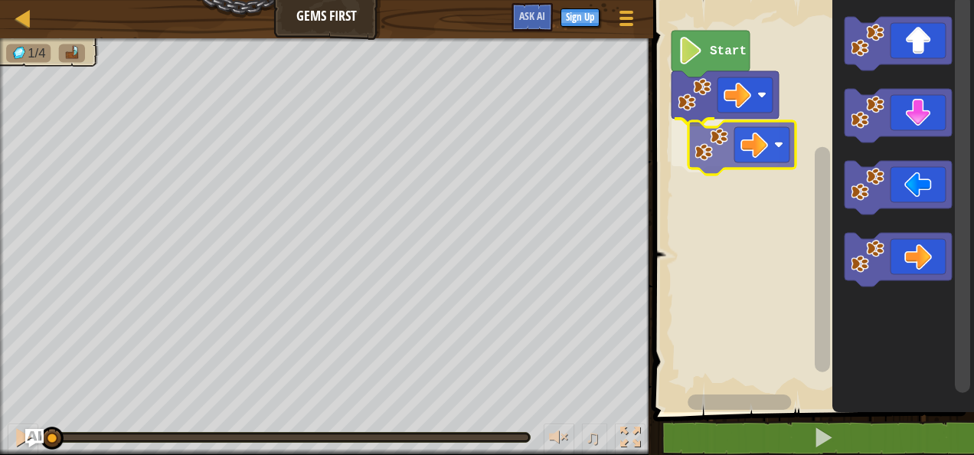
click at [722, 154] on div "Start" at bounding box center [812, 202] width 326 height 420
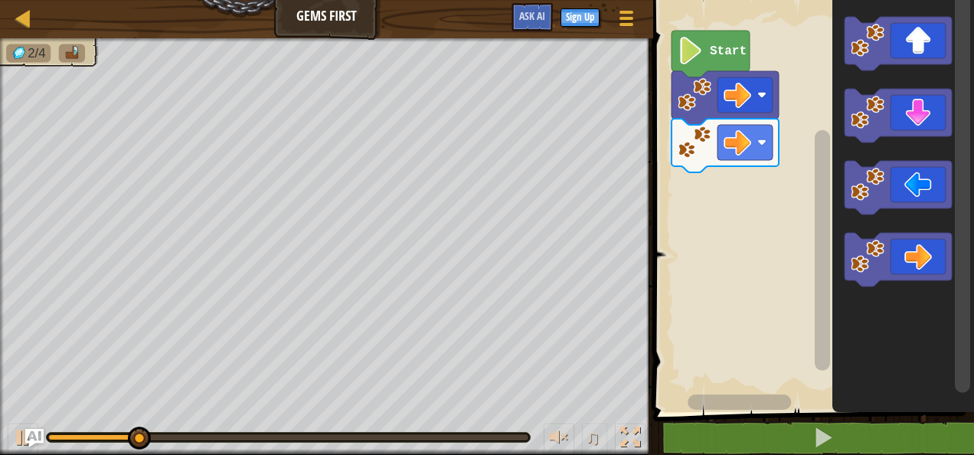
click at [768, 211] on div "Start" at bounding box center [812, 202] width 326 height 420
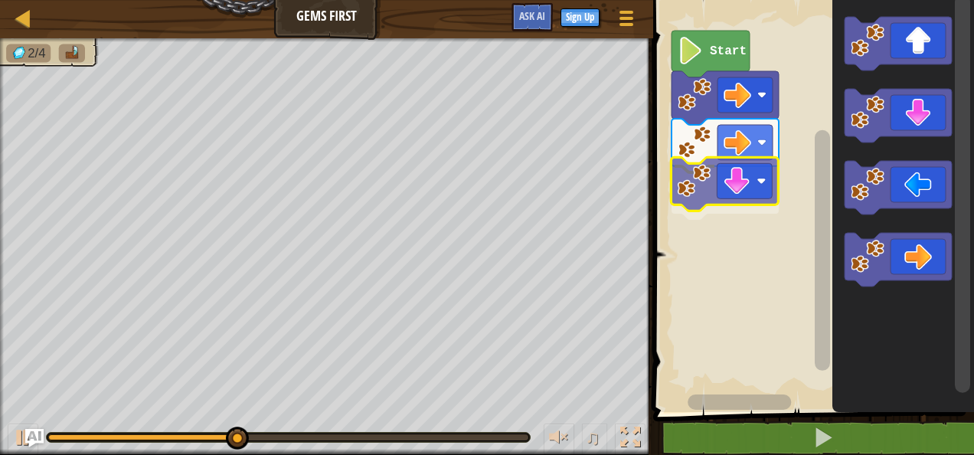
click at [712, 193] on div "Start" at bounding box center [812, 202] width 326 height 420
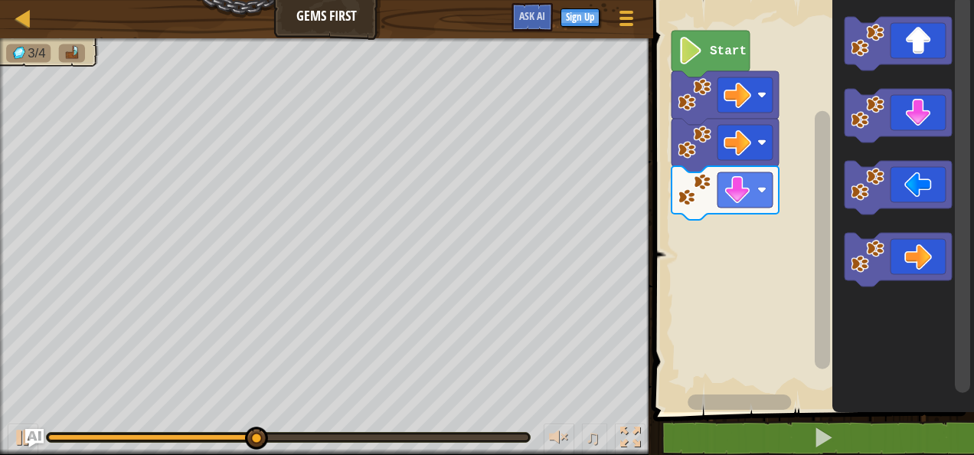
click at [760, 241] on div "Start" at bounding box center [812, 202] width 326 height 420
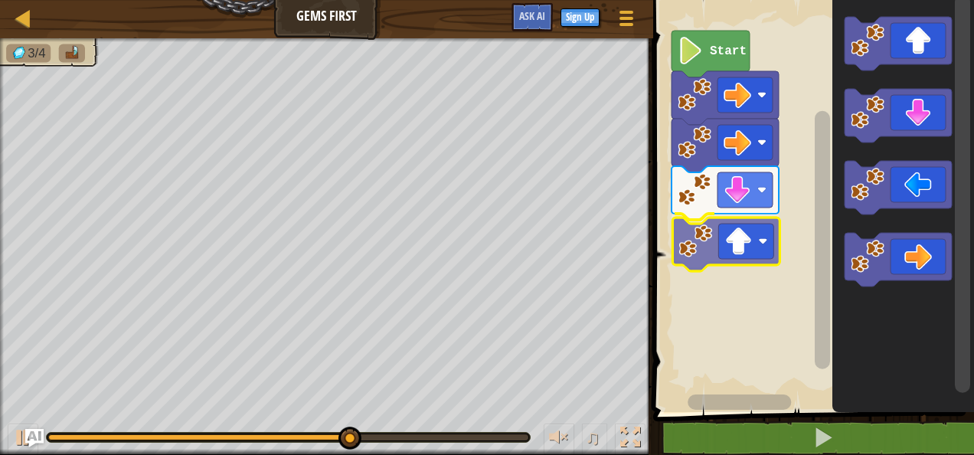
click at [708, 256] on div "Start" at bounding box center [812, 202] width 326 height 420
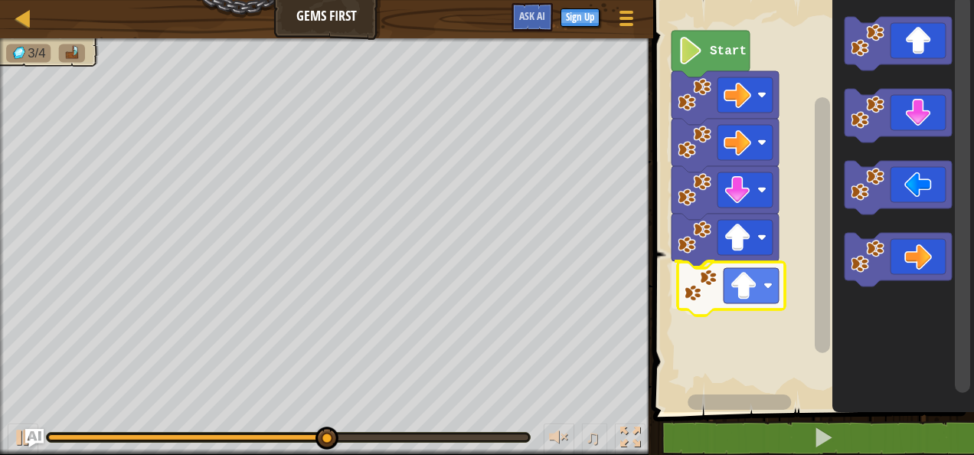
click at [723, 280] on div "Start" at bounding box center [812, 202] width 326 height 420
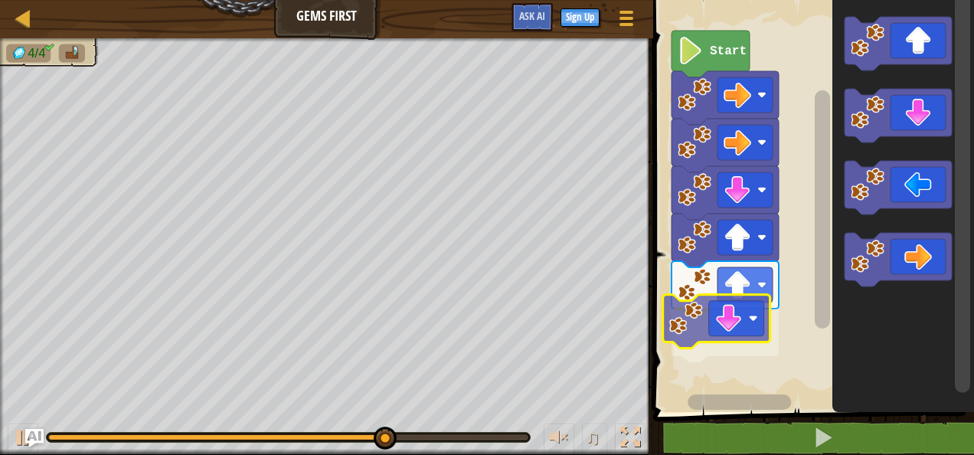
click at [729, 311] on div "Start" at bounding box center [812, 202] width 326 height 420
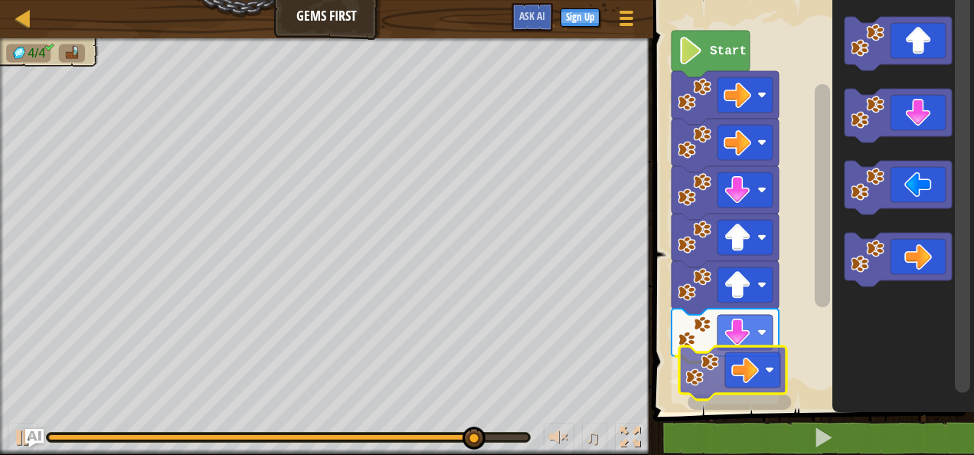
click at [717, 378] on div "Start" at bounding box center [812, 202] width 326 height 420
